Goal: Information Seeking & Learning: Find specific fact

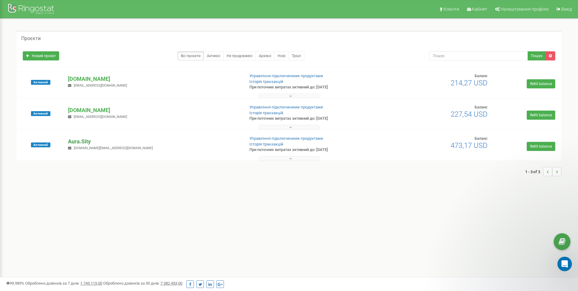
click at [84, 141] on p "Aura.Sity" at bounding box center [153, 141] width 171 height 8
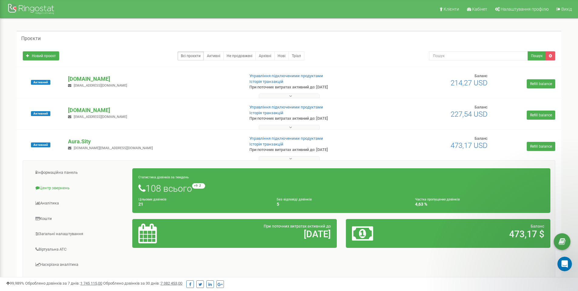
scroll to position [18, 0]
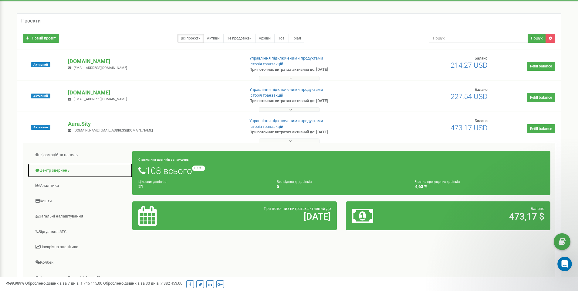
click at [62, 167] on link "Центр звернень" at bounding box center [80, 170] width 105 height 15
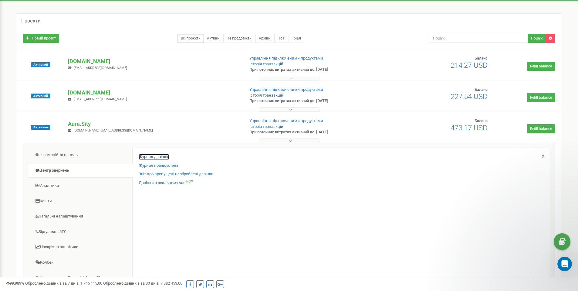
click at [153, 155] on link "Журнал дзвінків" at bounding box center [154, 157] width 31 height 6
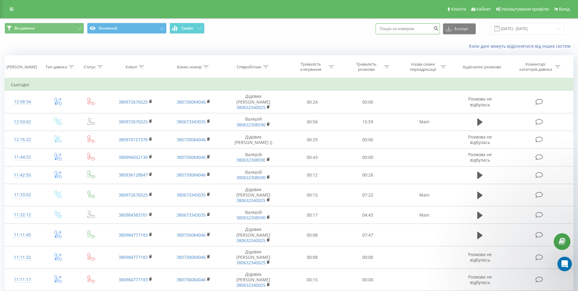
click at [401, 25] on input at bounding box center [407, 28] width 64 height 11
paste input "380972676525"
type input "380972676525"
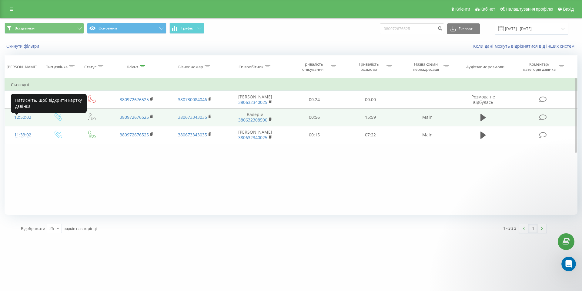
click at [18, 121] on div "12:50:02" at bounding box center [23, 117] width 24 height 12
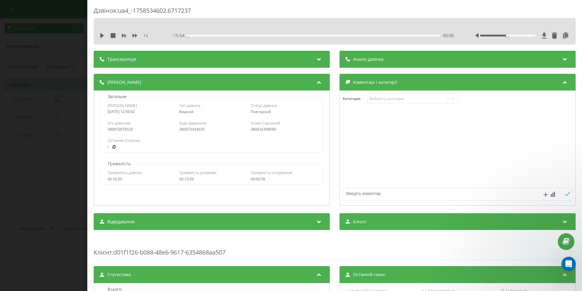
click at [64, 20] on div "Дзвінок : ua4_-1758534602.6717237 1 x - 15:54 00:00 00:00 Транскрипція Для AI-а…" at bounding box center [291, 145] width 582 height 291
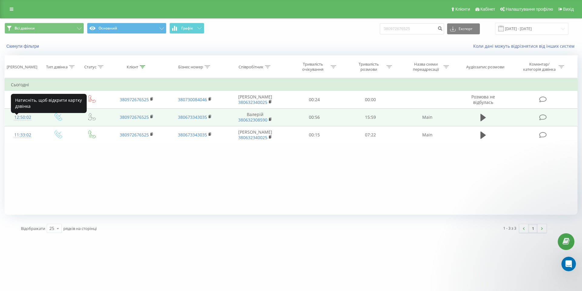
click at [21, 123] on div "12:50:02" at bounding box center [23, 117] width 24 height 12
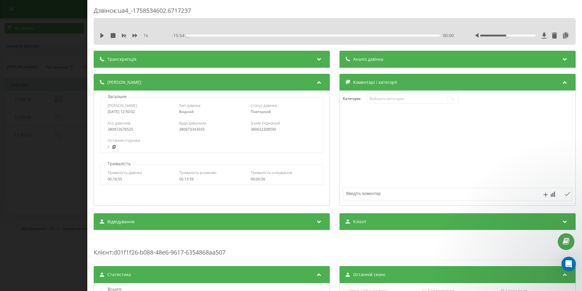
click at [63, 18] on div "Дзвінок : ua4_-1758534602.6717237 1 x - 15:54 00:00 00:00 Транскрипція Для AI-а…" at bounding box center [291, 145] width 582 height 291
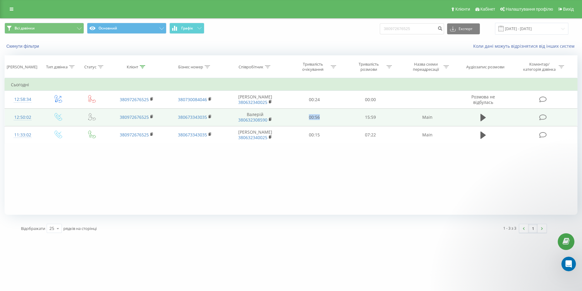
drag, startPoint x: 327, startPoint y: 121, endPoint x: 306, endPoint y: 120, distance: 20.9
click at [306, 120] on td "00:56" at bounding box center [315, 117] width 56 height 18
